Goal: Task Accomplishment & Management: Use online tool/utility

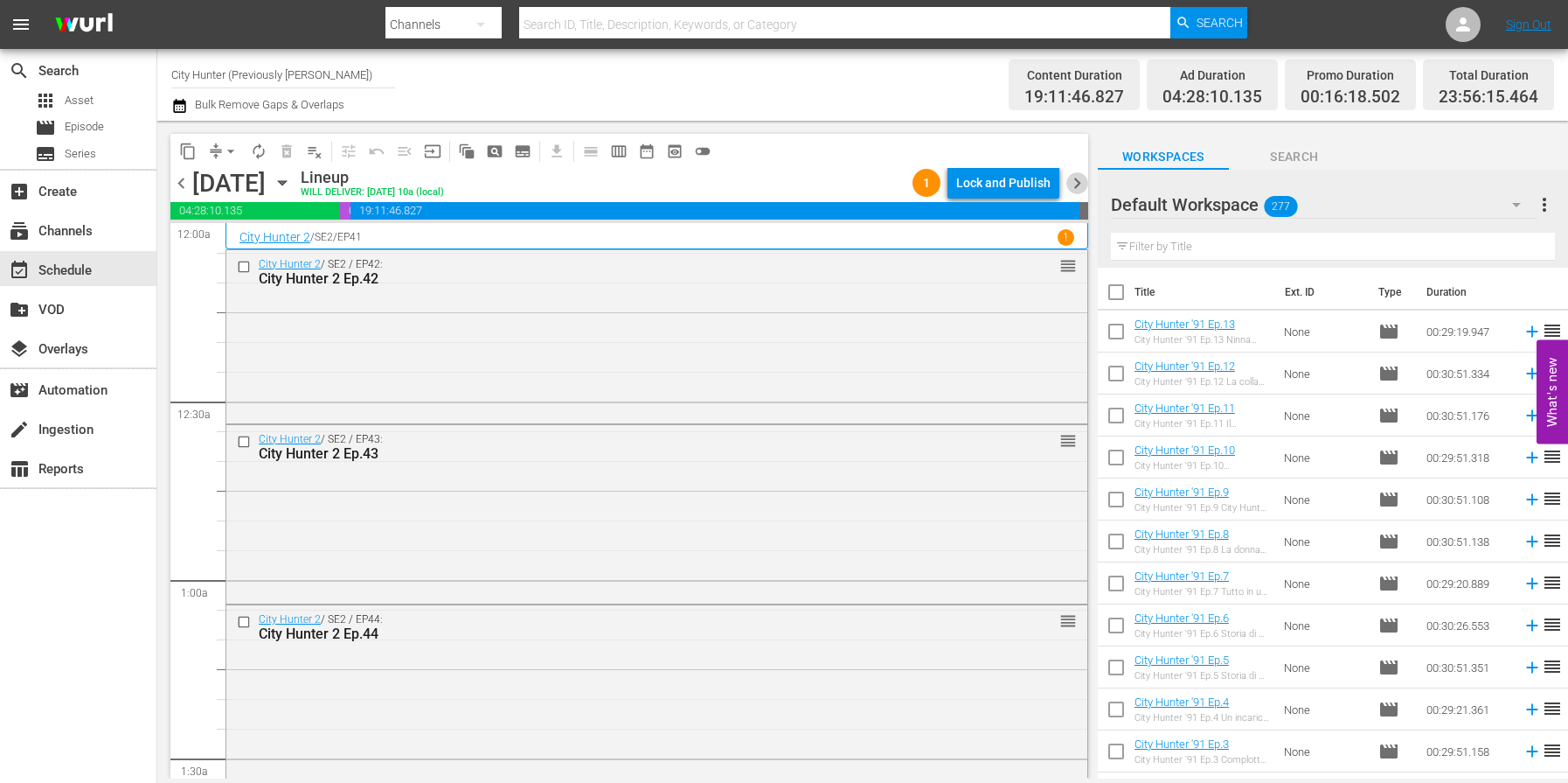
click at [1076, 189] on span "chevron_right" at bounding box center [1077, 183] width 22 height 22
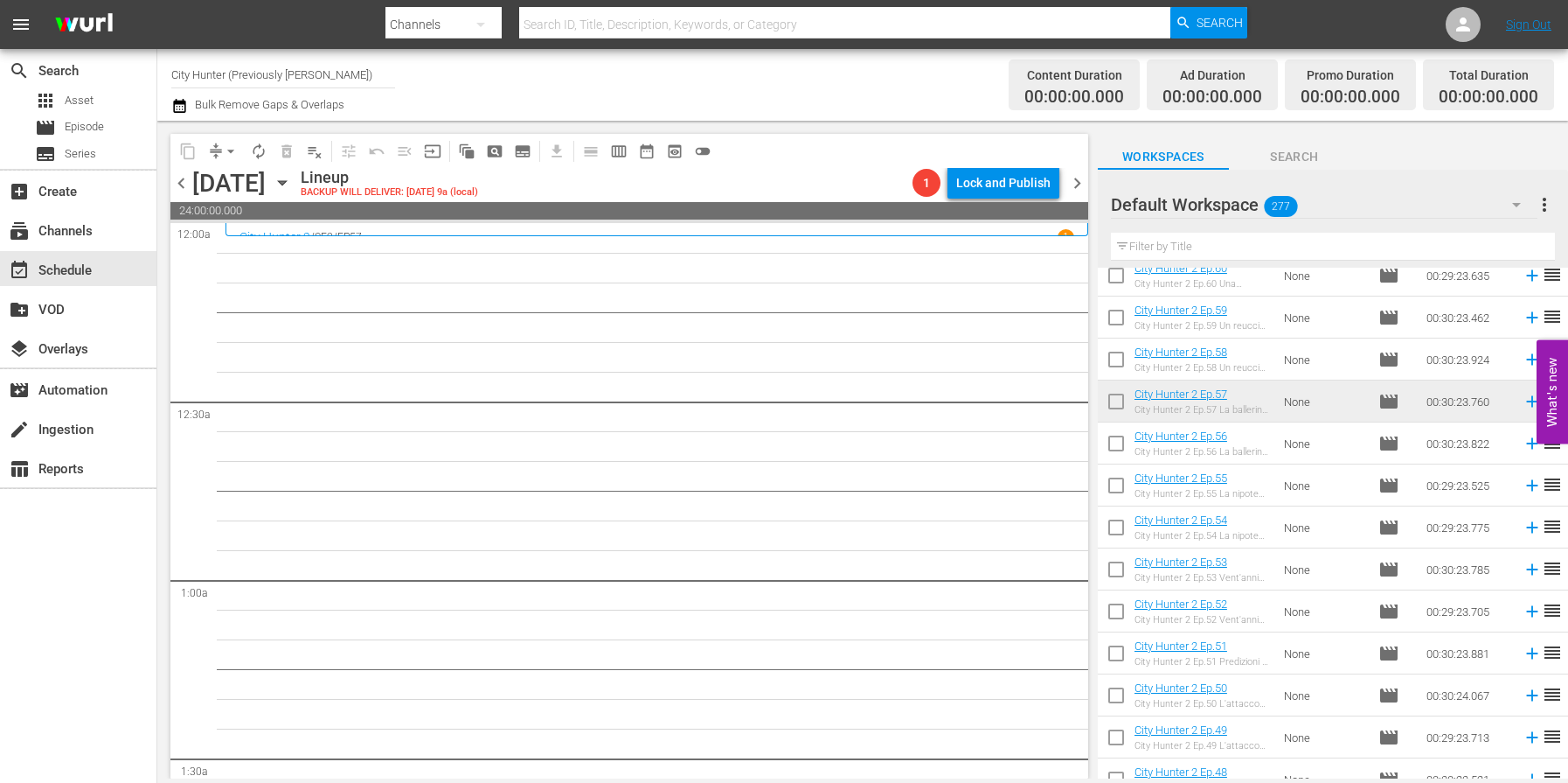
scroll to position [1288, 0]
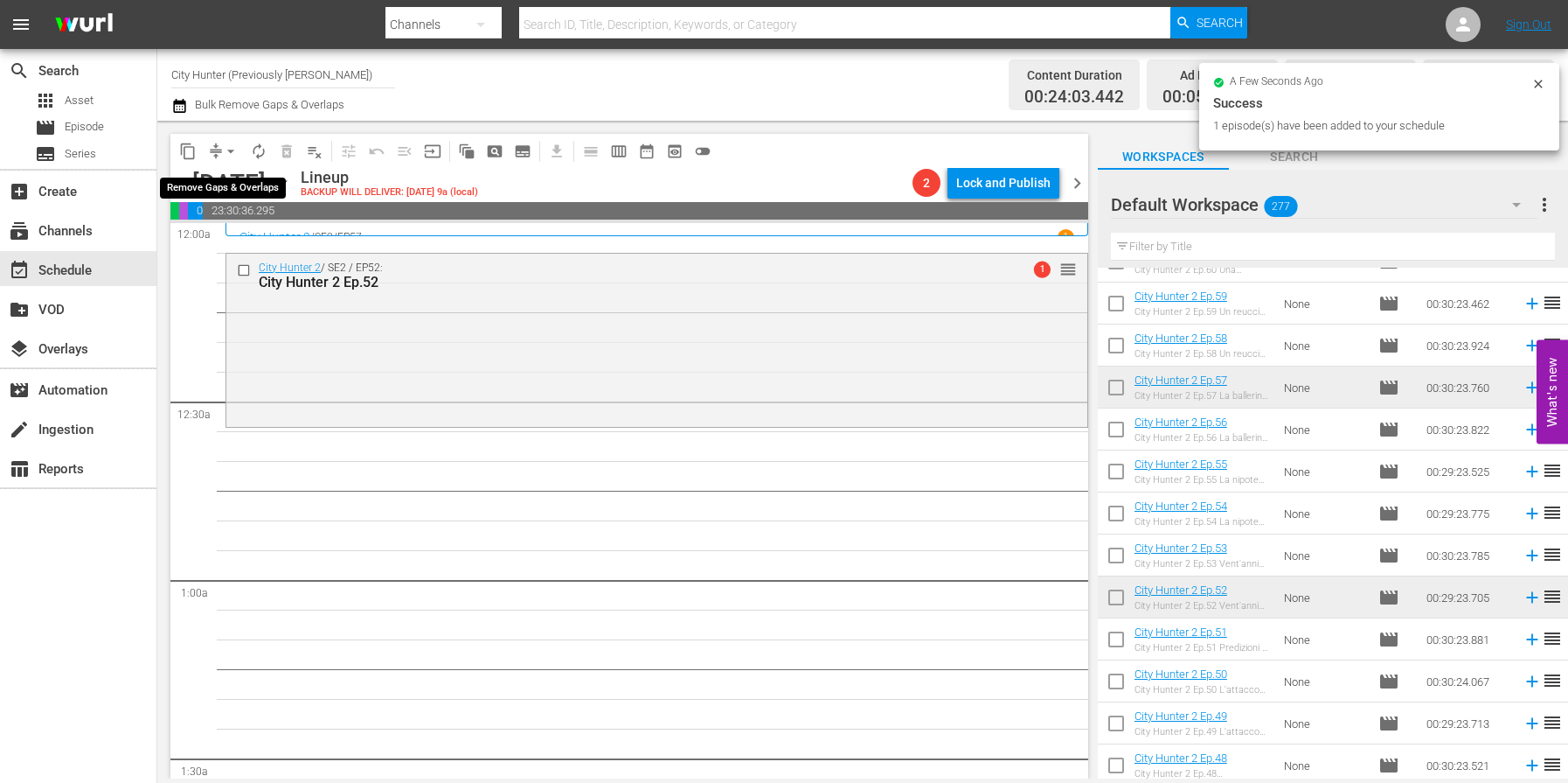
click at [230, 153] on span "arrow_drop_down" at bounding box center [231, 151] width 17 height 17
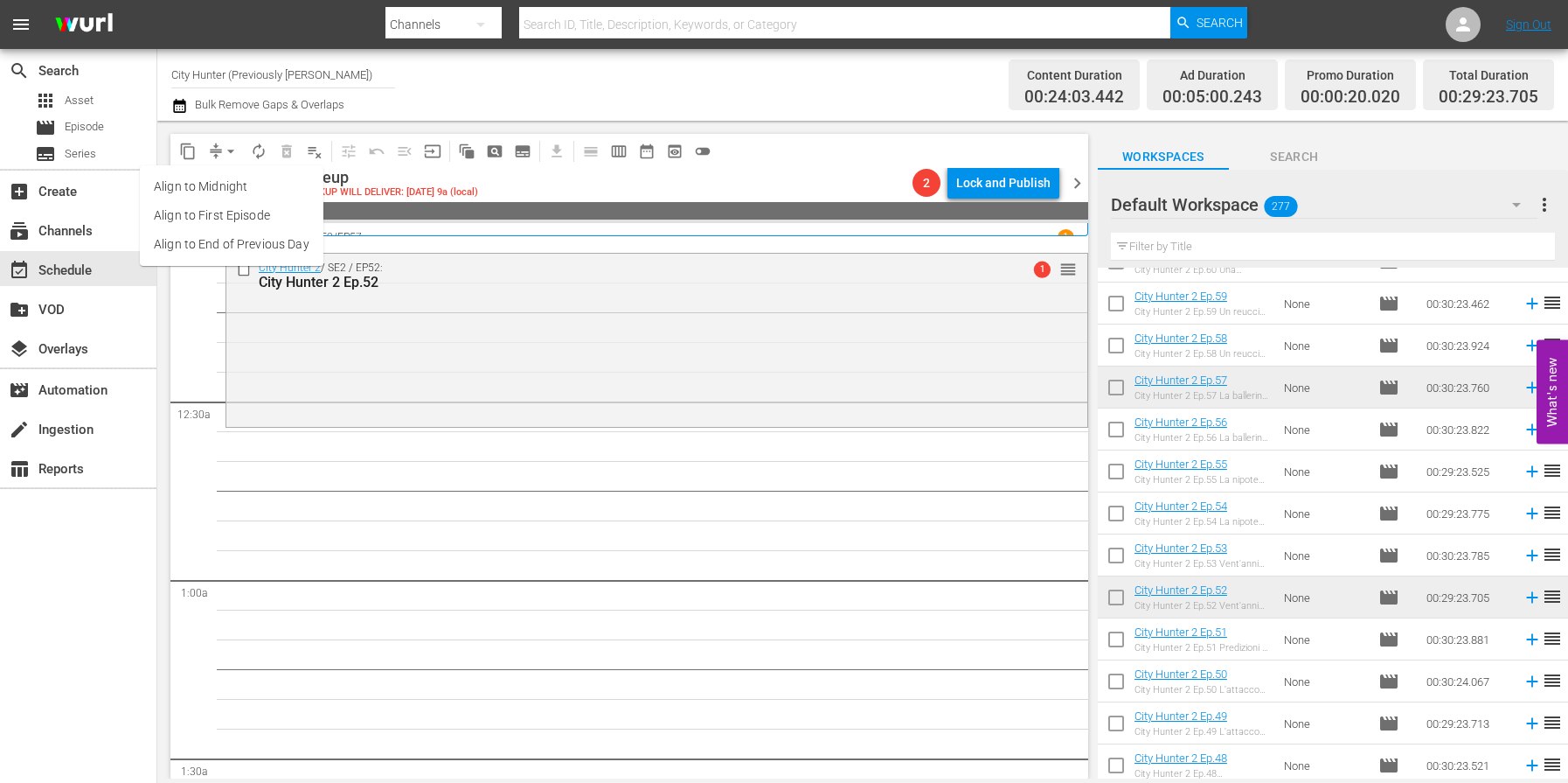
click at [294, 242] on li "Align to End of Previous Day" at bounding box center [232, 244] width 184 height 29
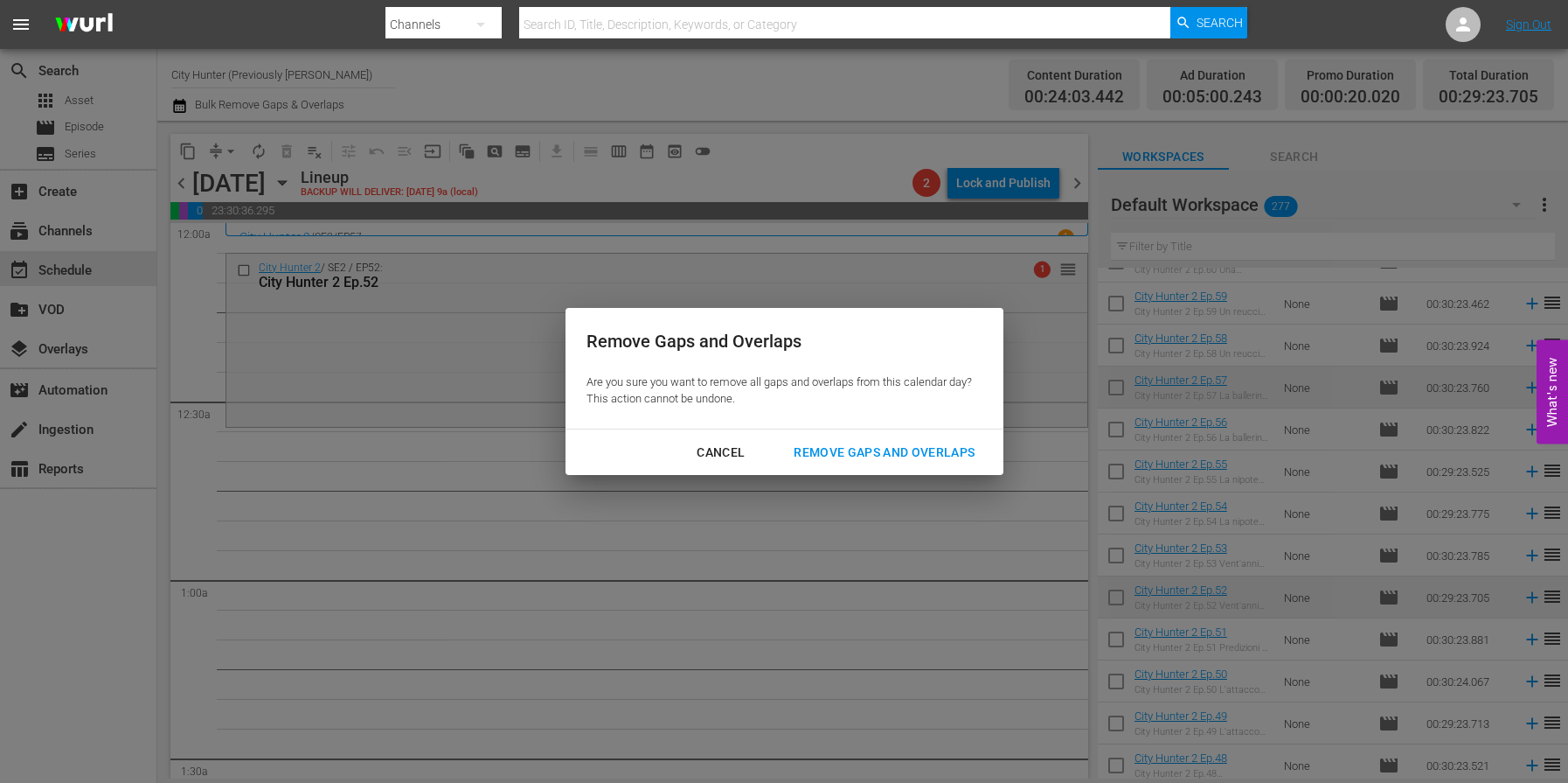
click at [932, 451] on div "Remove Gaps and Overlaps" at bounding box center [884, 452] width 209 height 22
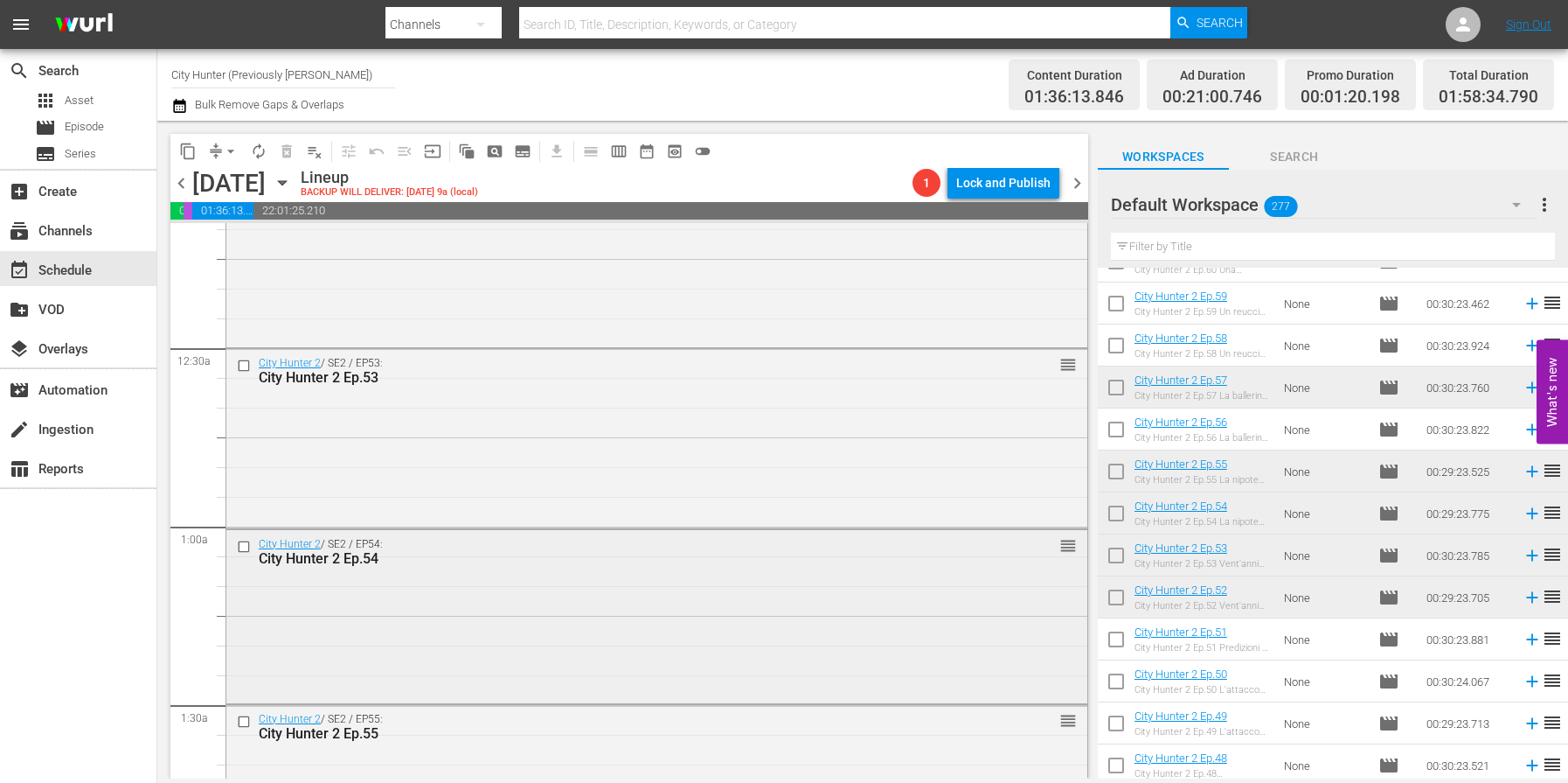
scroll to position [0, 0]
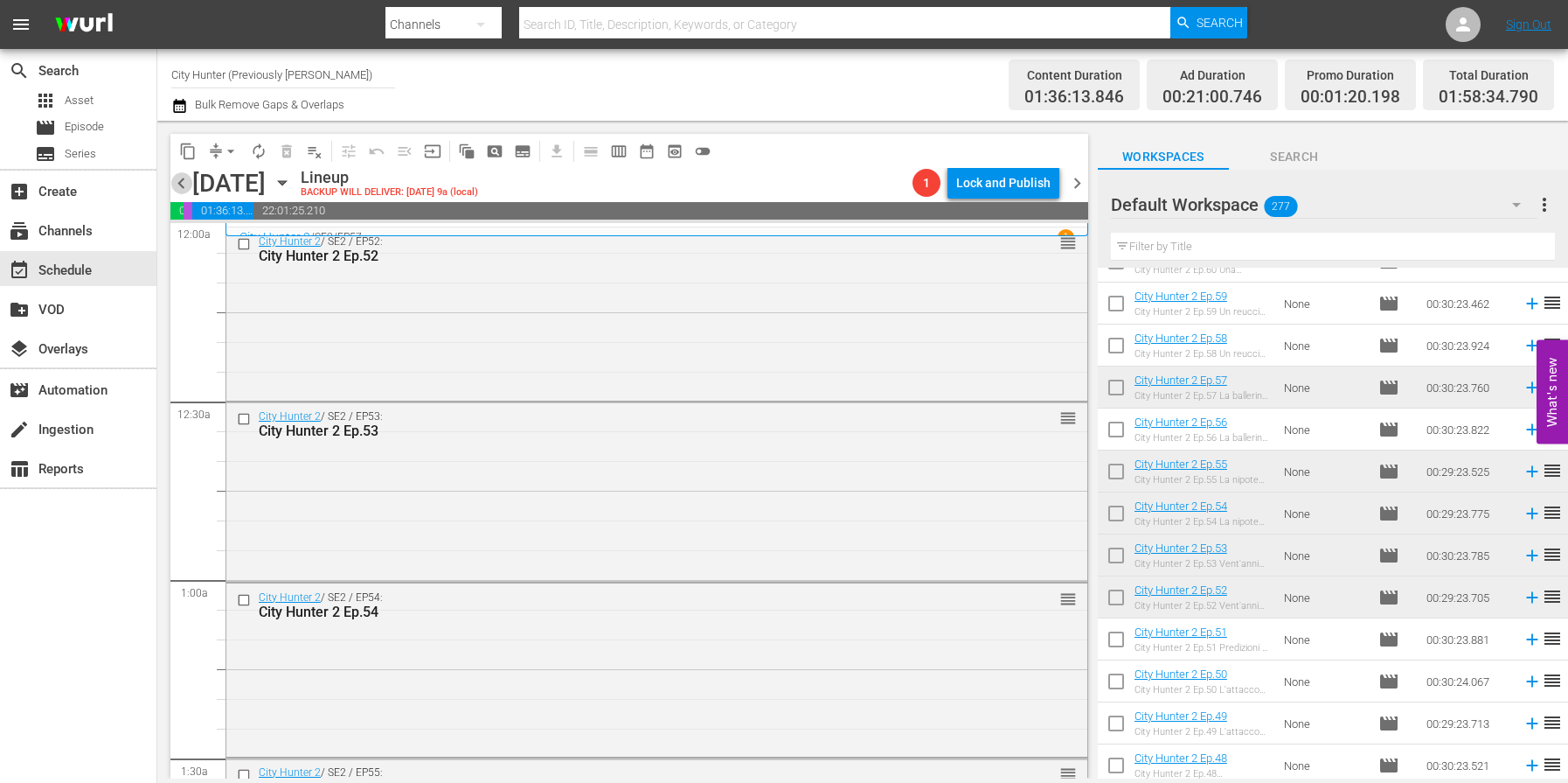
click at [184, 179] on span "chevron_left" at bounding box center [181, 183] width 22 height 22
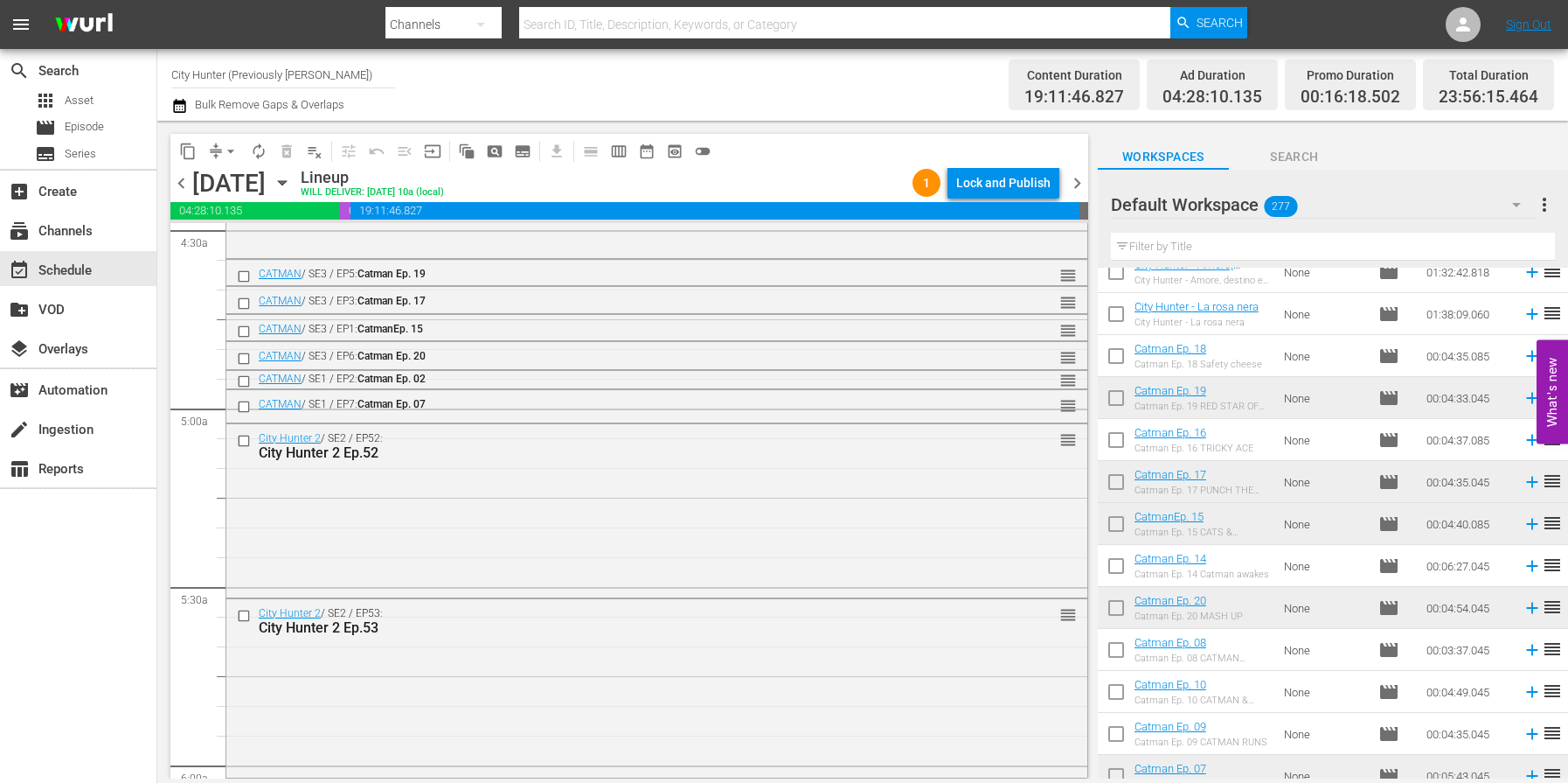
scroll to position [6232, 0]
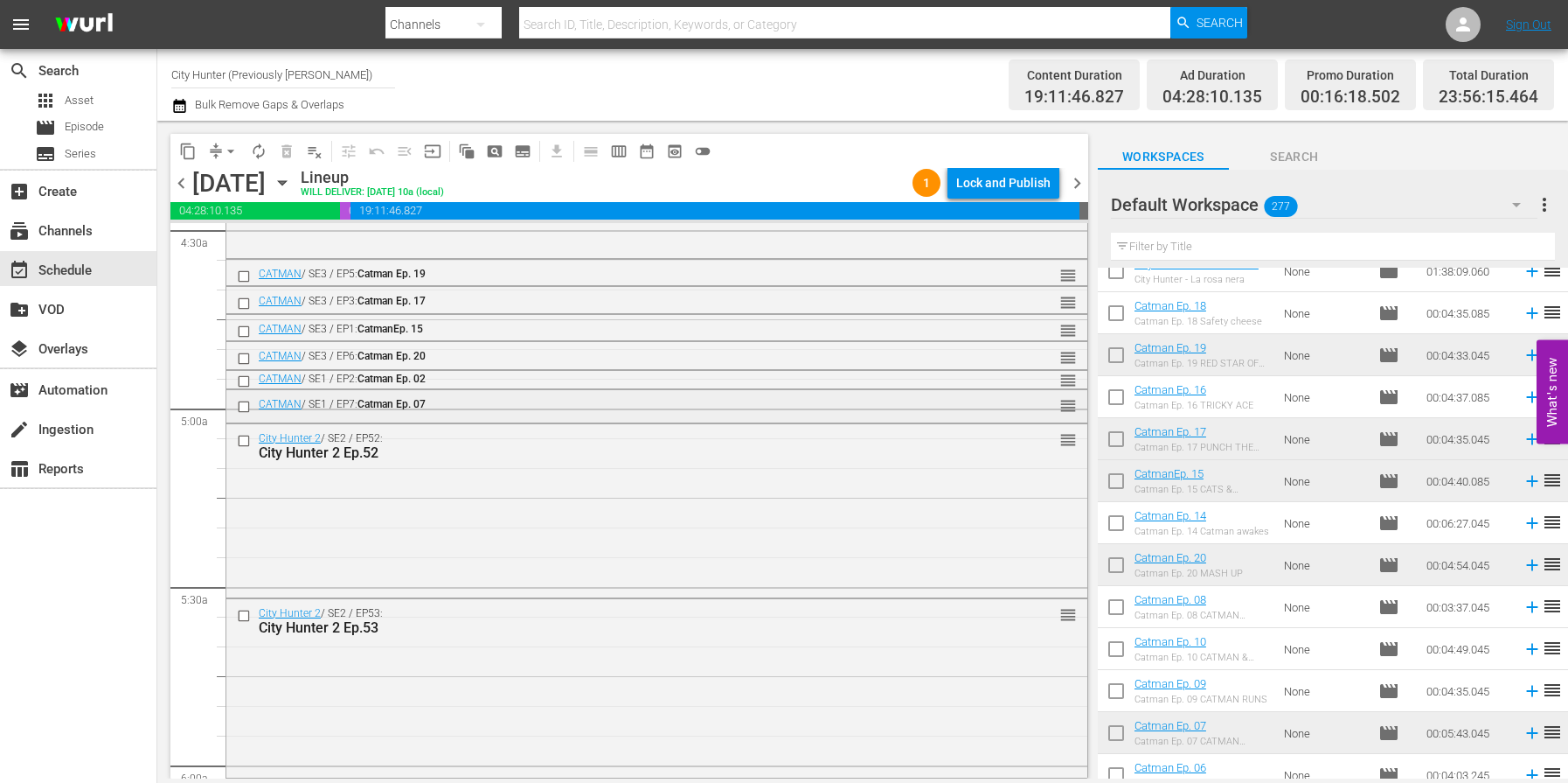
click at [243, 408] on input "checkbox" at bounding box center [245, 406] width 18 height 14
click at [289, 153] on span "delete_forever_outlined" at bounding box center [286, 151] width 17 height 17
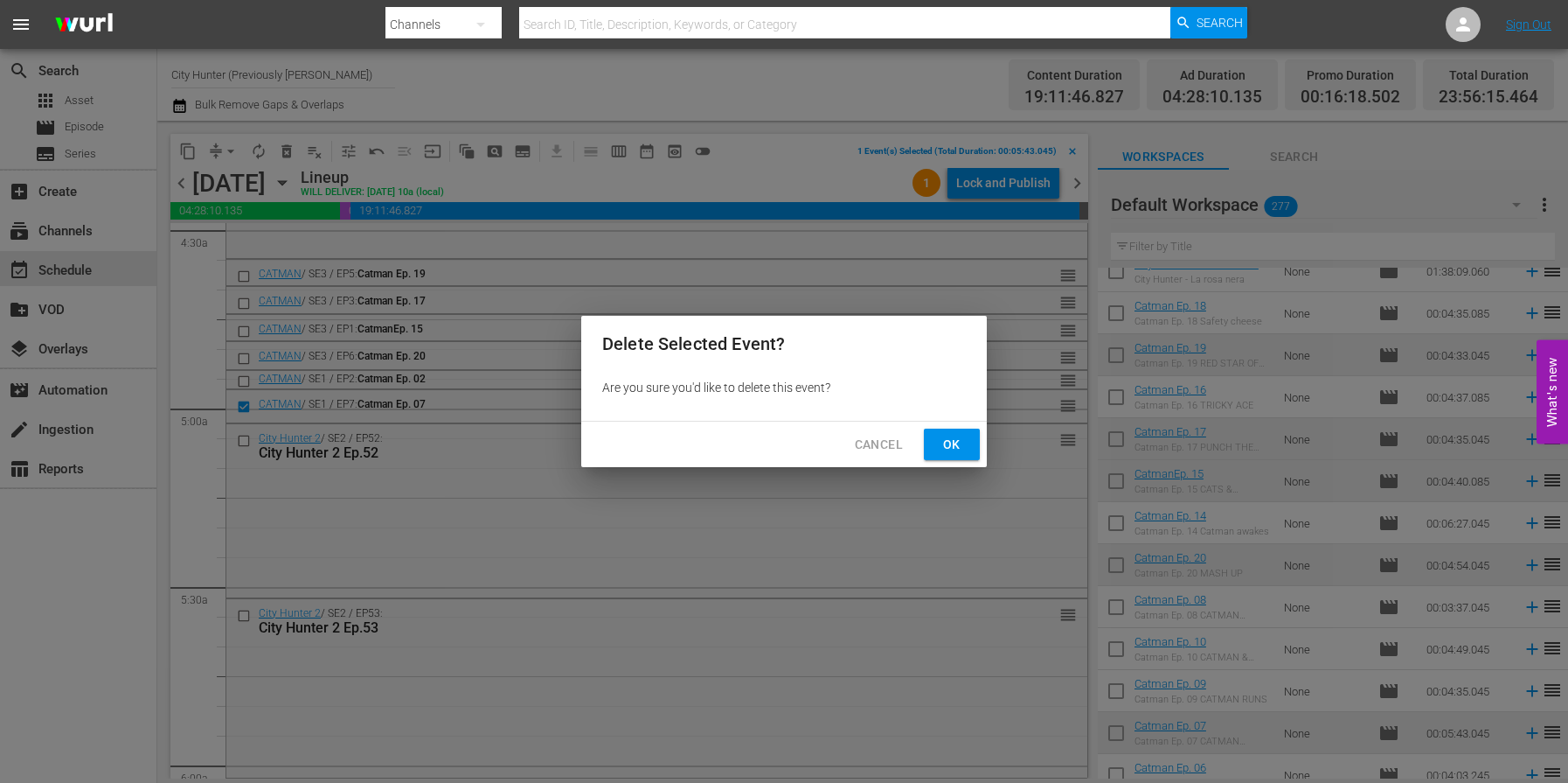
click at [956, 442] on span "Ok" at bounding box center [952, 444] width 28 height 22
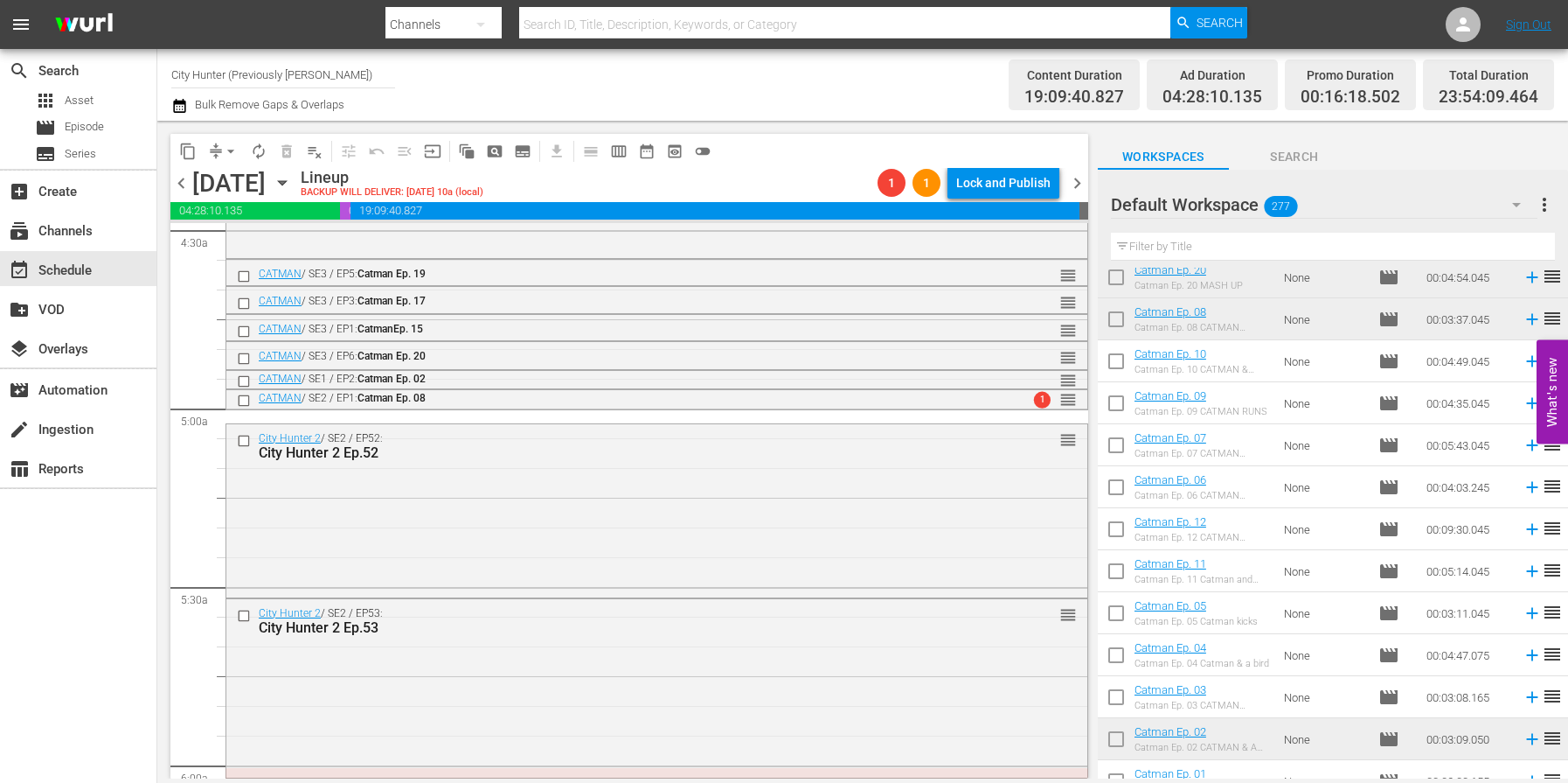
scroll to position [6522, 0]
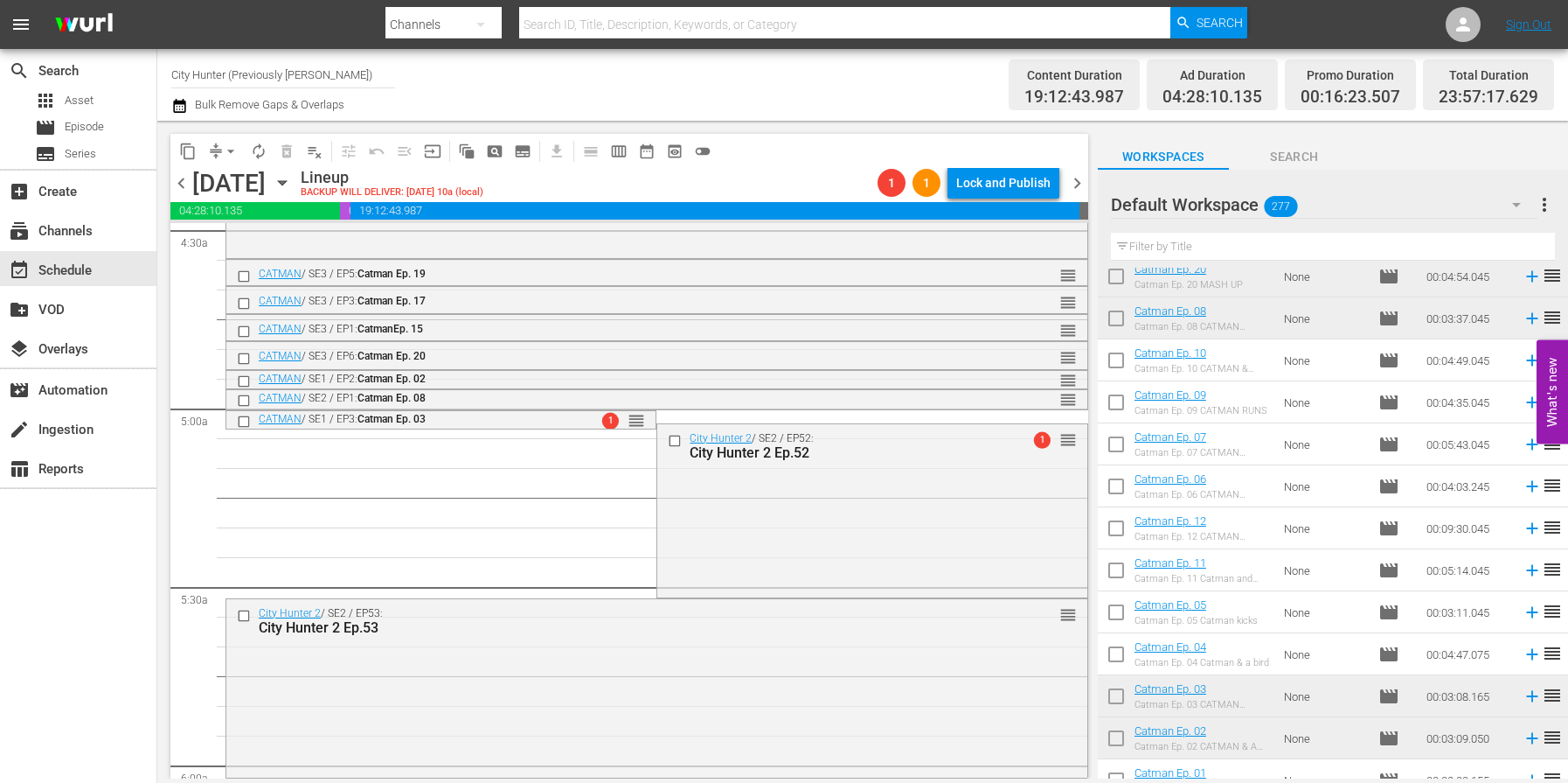
click at [231, 154] on span "arrow_drop_down" at bounding box center [231, 151] width 17 height 17
click at [273, 238] on li "Align to End of Previous Day" at bounding box center [232, 244] width 184 height 29
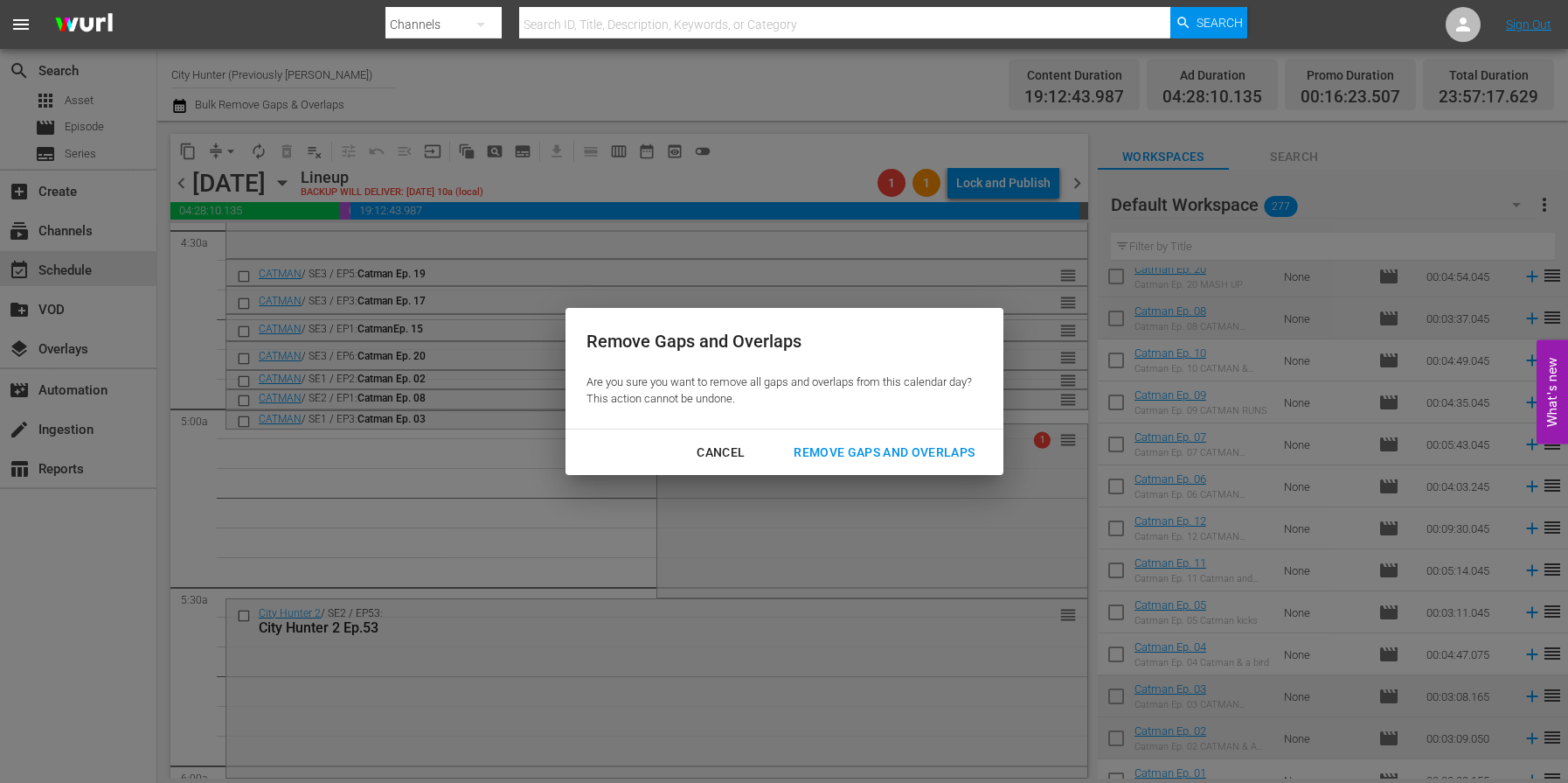
click at [826, 458] on div "Remove Gaps and Overlaps" at bounding box center [884, 452] width 209 height 22
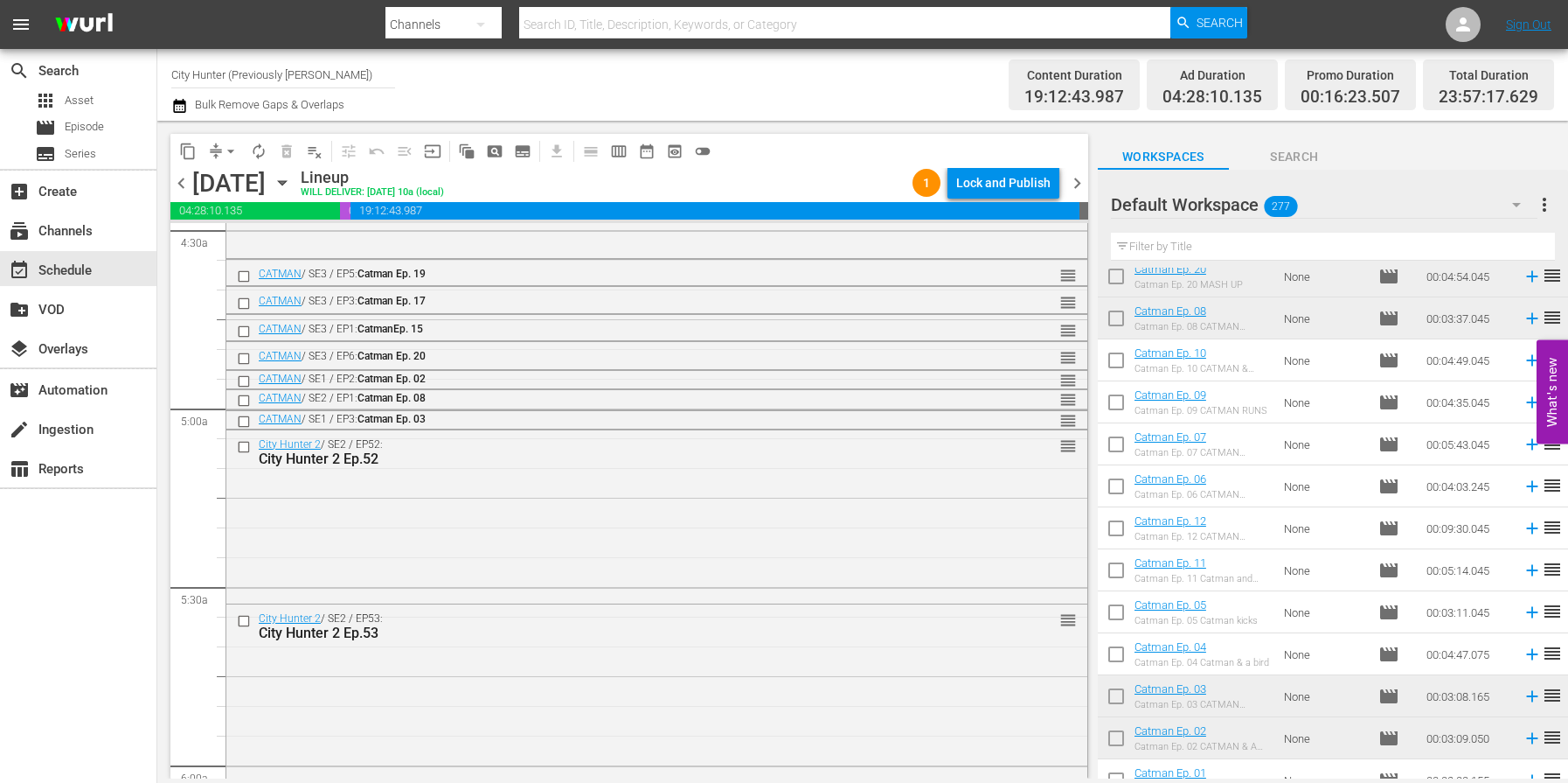
click at [1073, 179] on span "chevron_right" at bounding box center [1077, 183] width 22 height 22
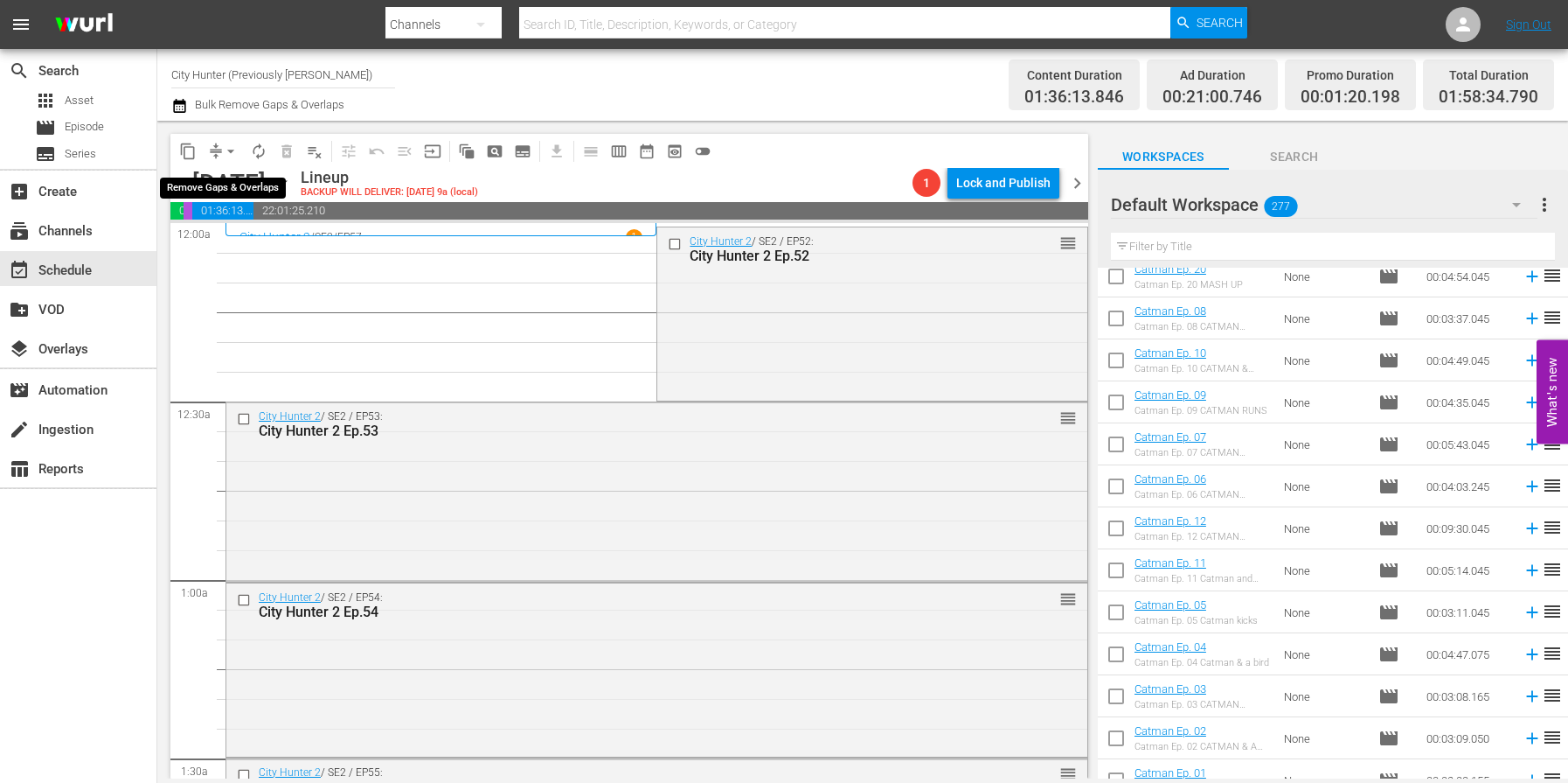
click at [226, 154] on span "arrow_drop_down" at bounding box center [231, 151] width 17 height 17
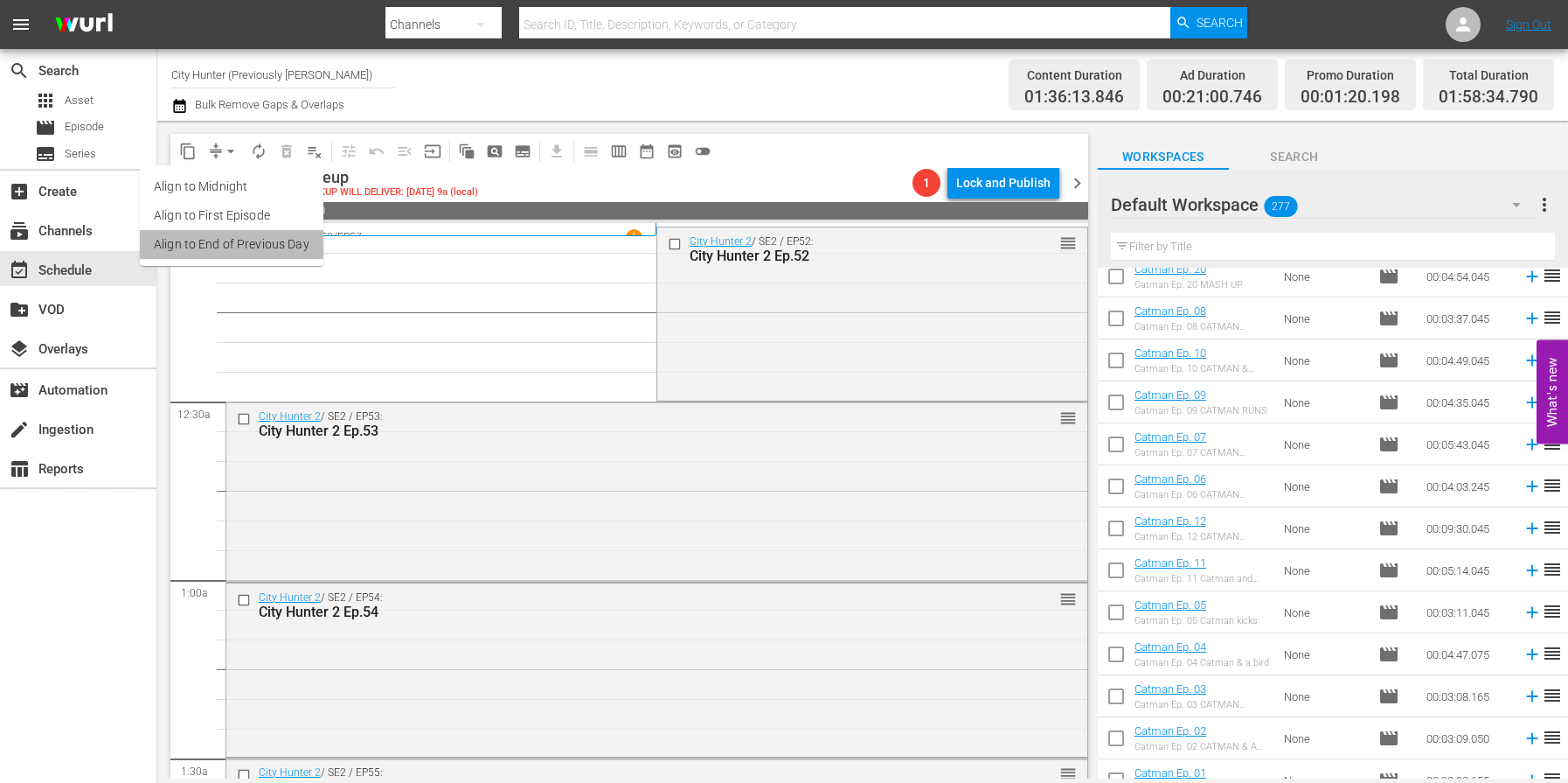
click at [251, 246] on li "Align to End of Previous Day" at bounding box center [232, 244] width 184 height 29
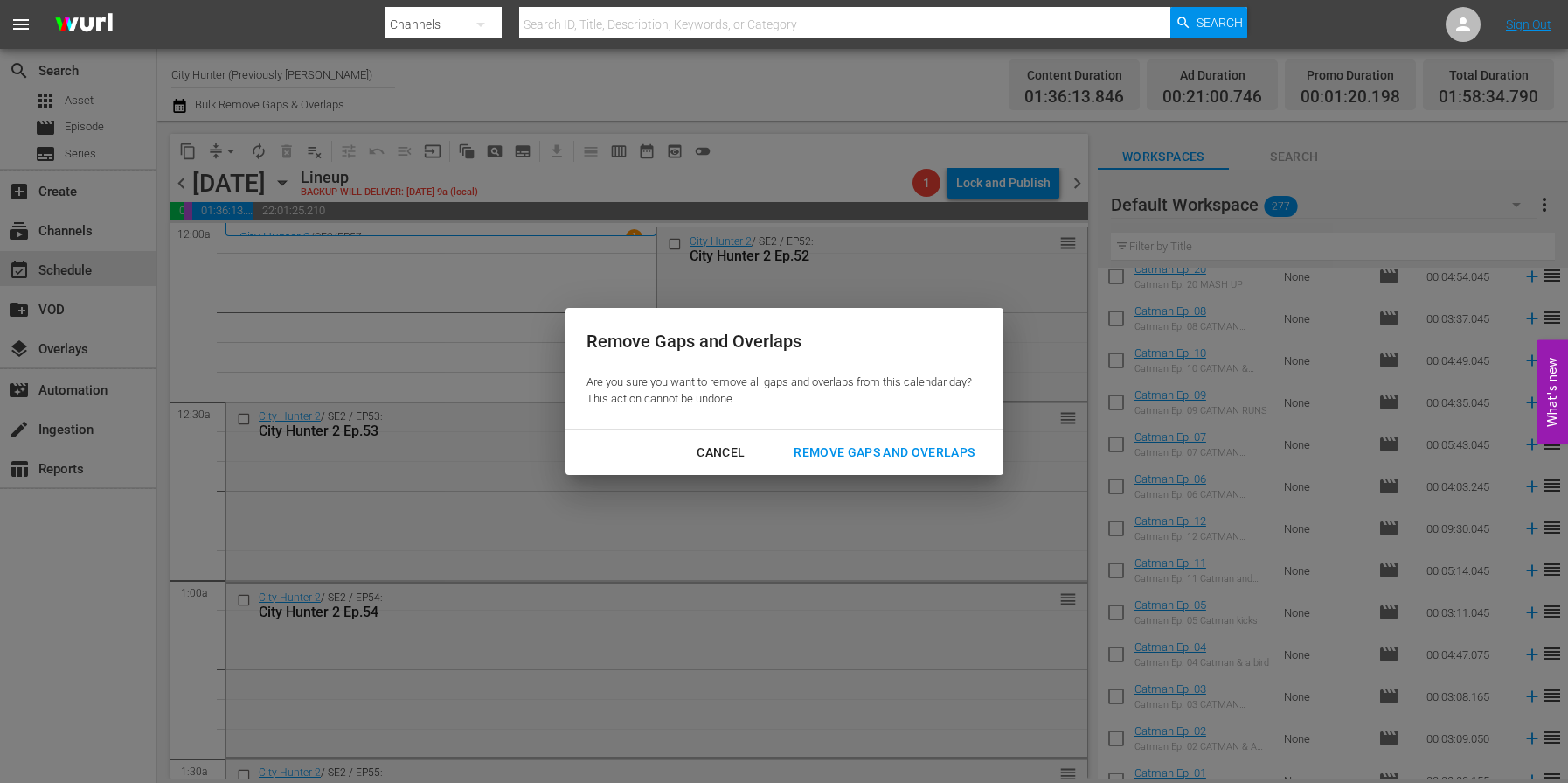
click at [847, 435] on div "Cancel Remove Gaps and Overlaps" at bounding box center [784, 453] width 438 height 46
drag, startPoint x: 843, startPoint y: 446, endPoint x: 825, endPoint y: 434, distance: 21.6
click at [843, 446] on div "Remove Gaps and Overlaps" at bounding box center [884, 452] width 209 height 22
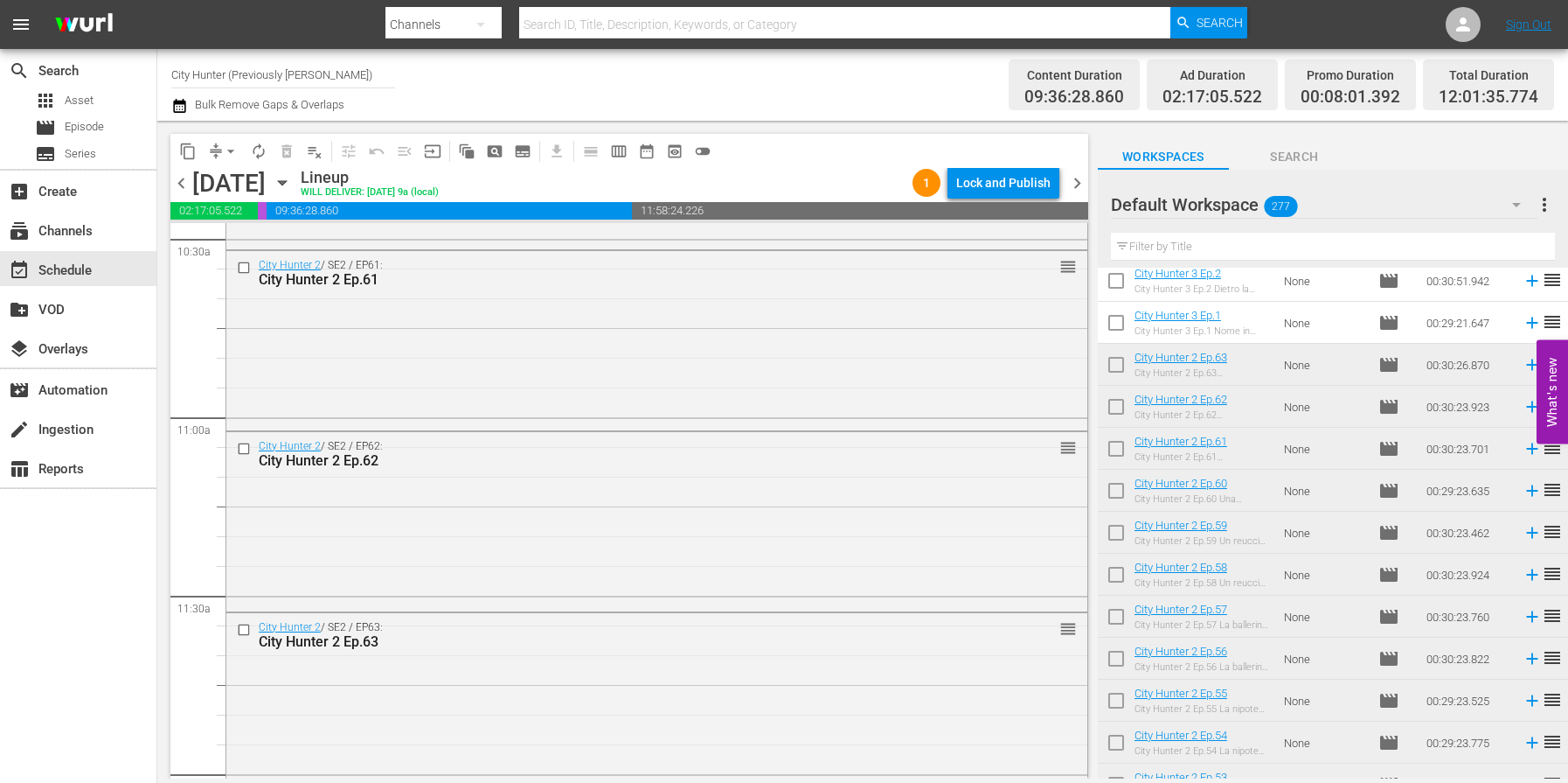
scroll to position [3982, 0]
